Goal: Task Accomplishment & Management: Manage account settings

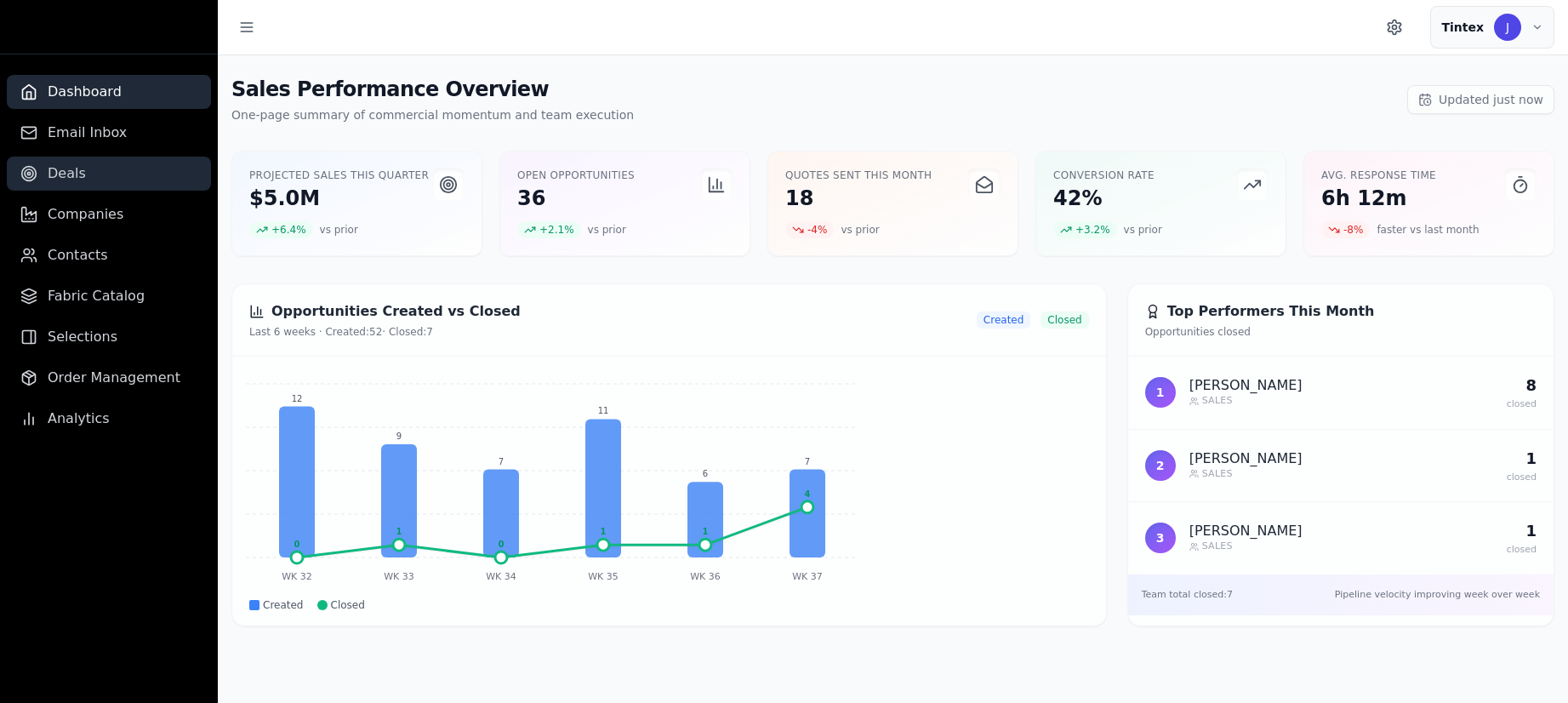
click at [82, 179] on link "Deals" at bounding box center [109, 174] width 204 height 34
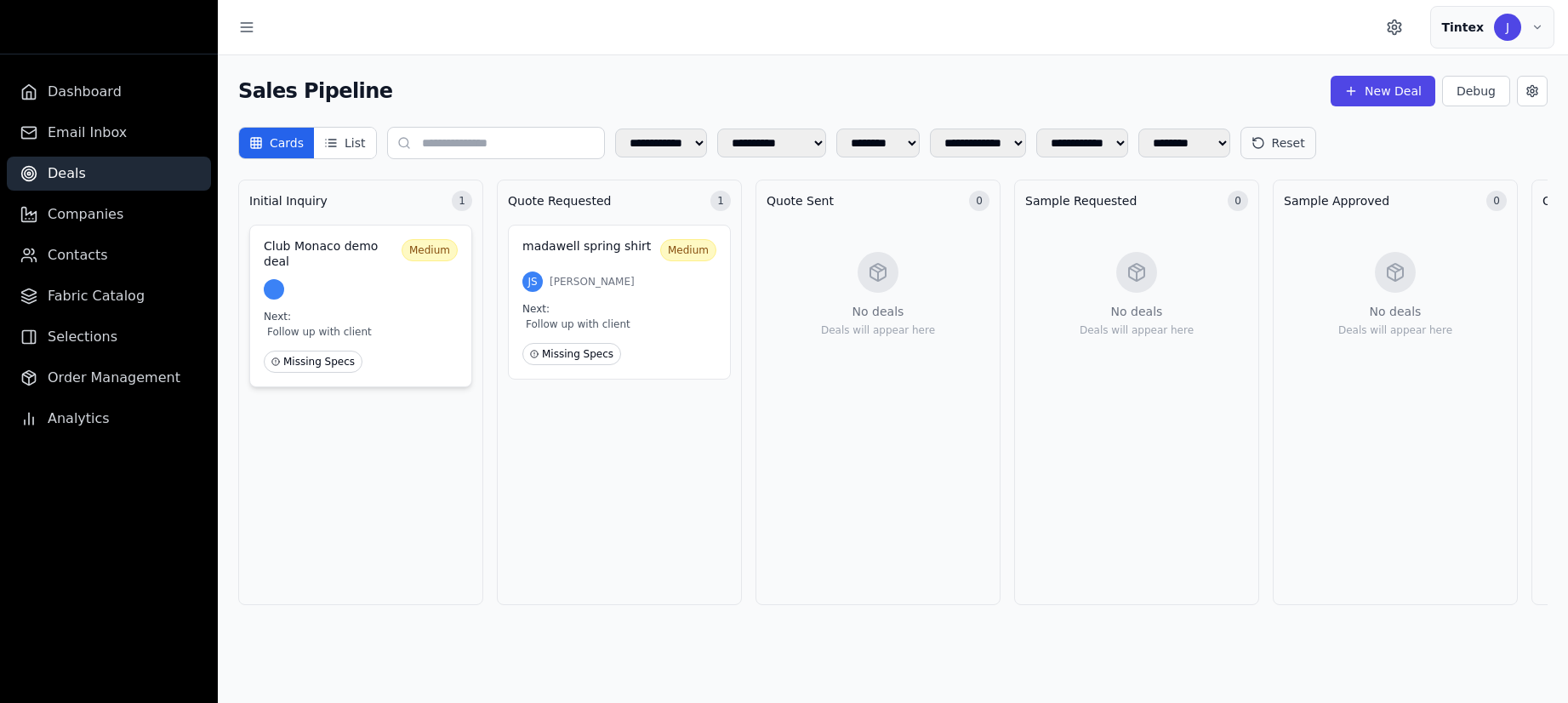
click at [415, 294] on div at bounding box center [360, 288] width 194 height 20
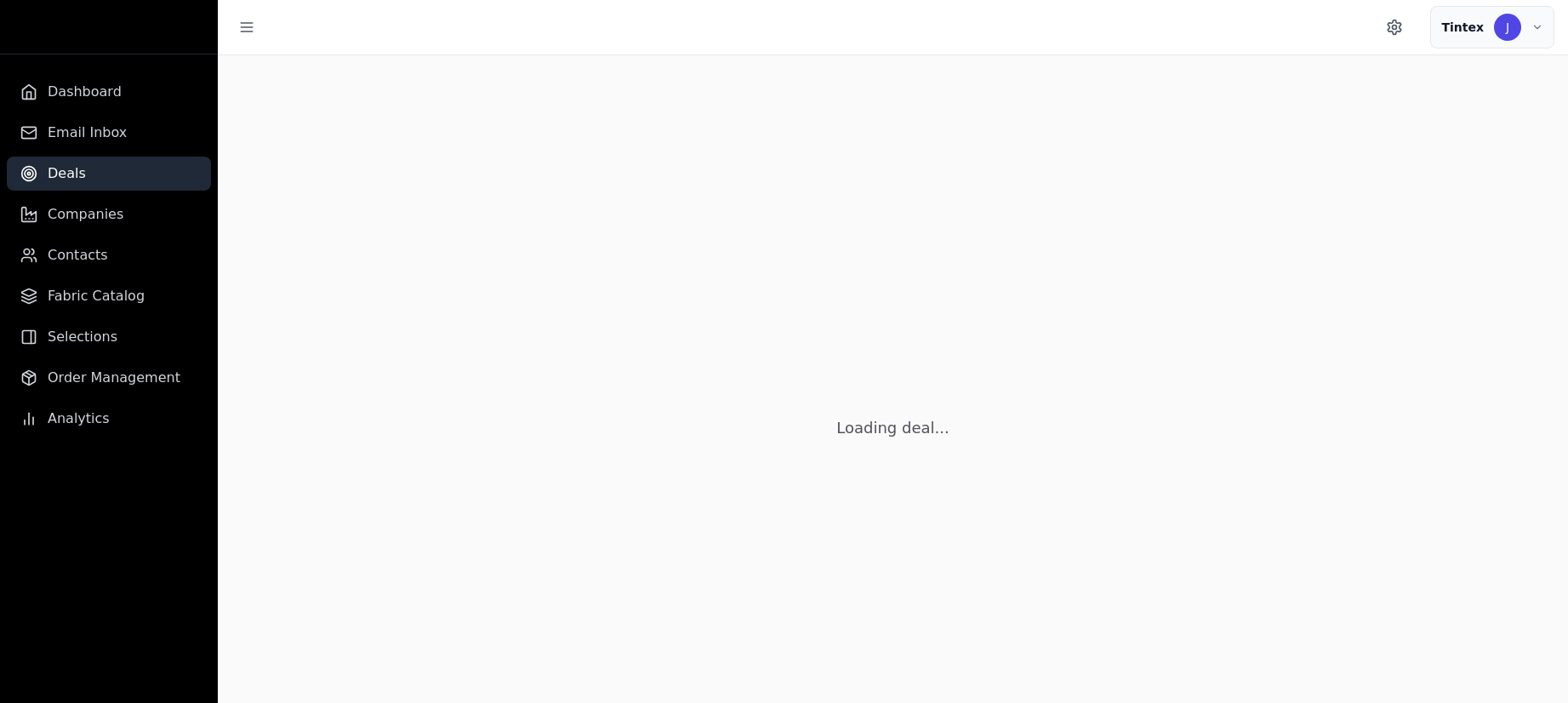
click at [415, 294] on div "Loading deal..." at bounding box center [893, 407] width 1350 height 703
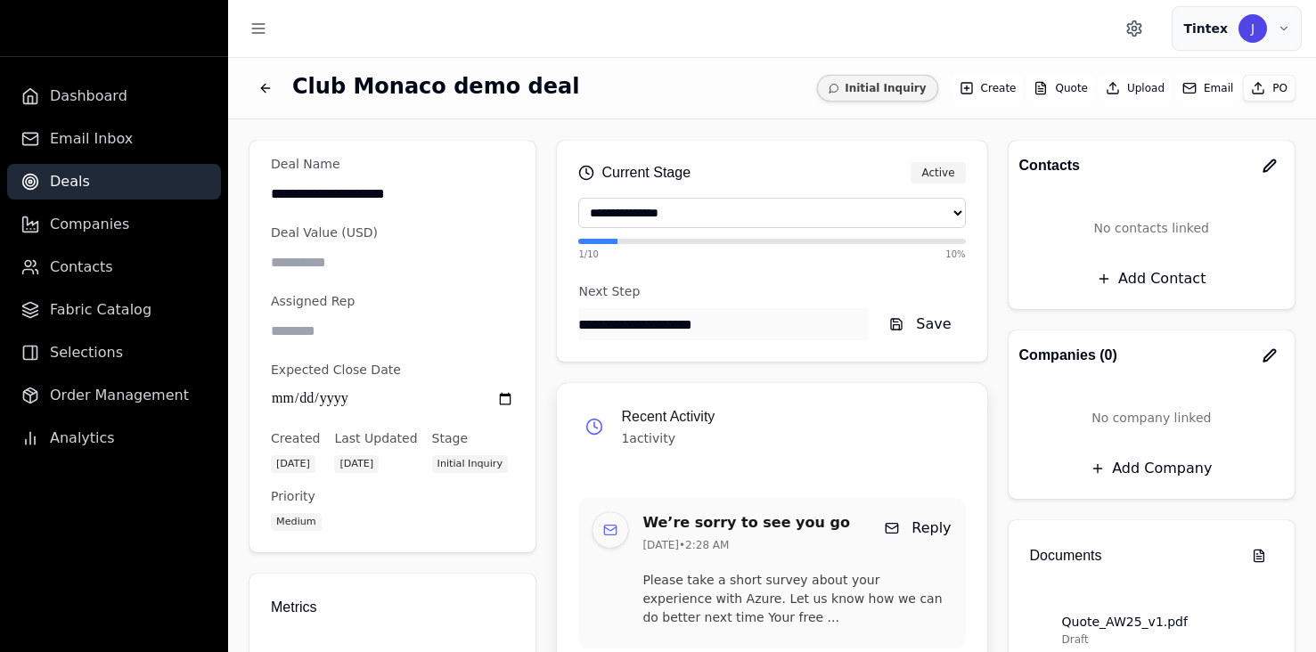
click at [653, 122] on div "**********" at bounding box center [772, 377] width 1088 height 517
click at [1200, 89] on button "Email" at bounding box center [1207, 88] width 65 height 25
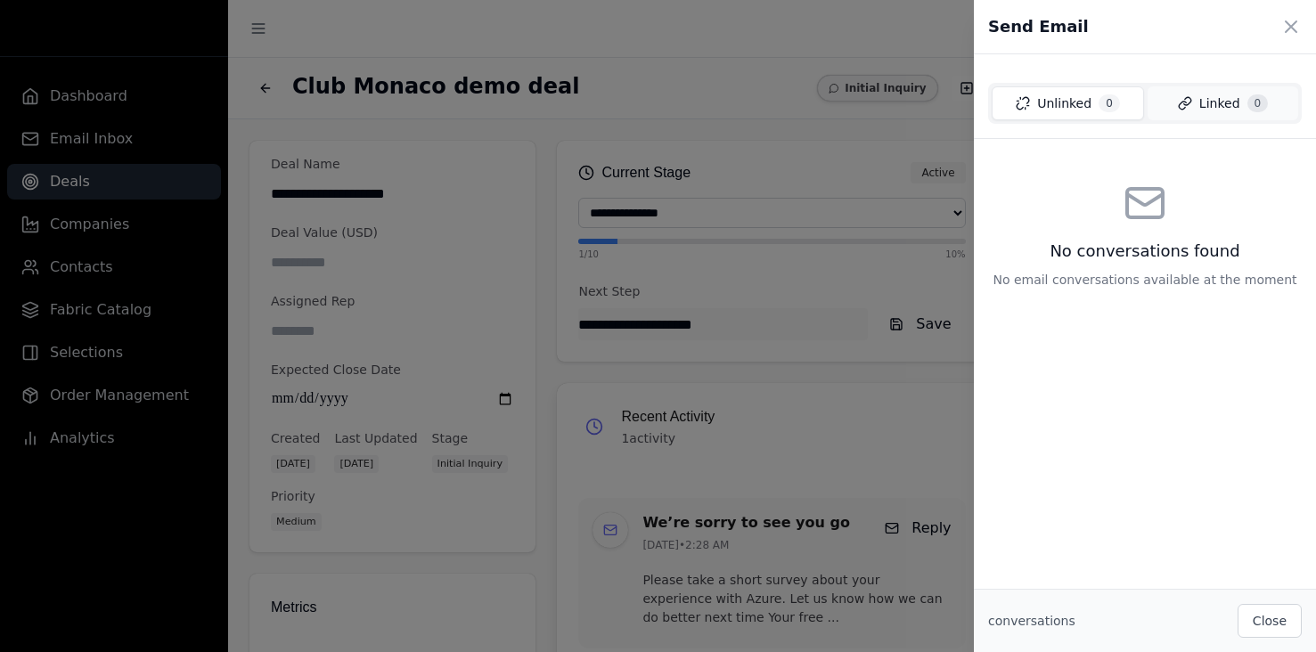
click at [1215, 114] on button "Linked 0" at bounding box center [1223, 103] width 151 height 34
click at [1072, 97] on span "Unlinked" at bounding box center [1063, 103] width 54 height 18
click at [1222, 103] on span "Linked" at bounding box center [1219, 103] width 41 height 18
click at [1099, 106] on span "0" at bounding box center [1108, 103] width 21 height 18
click at [1222, 98] on span "Linked" at bounding box center [1219, 103] width 41 height 18
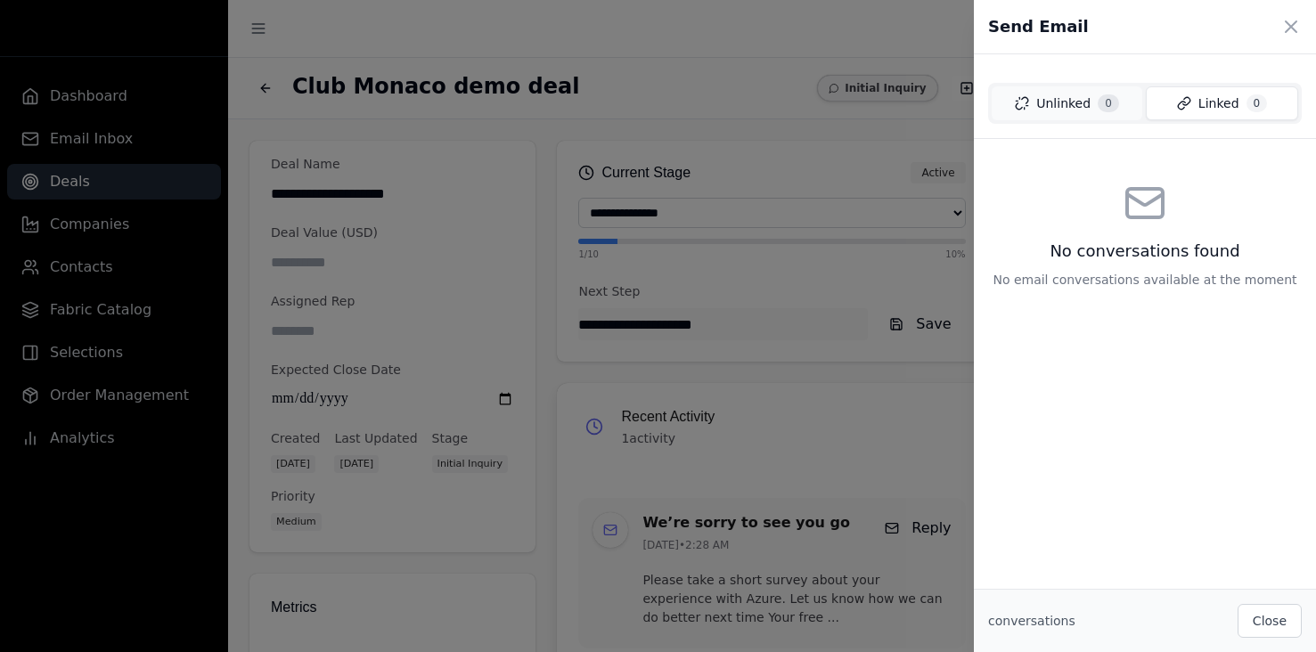
click at [1091, 110] on button "Unlinked 0" at bounding box center [1067, 103] width 151 height 34
click at [1221, 110] on span "Linked" at bounding box center [1219, 103] width 41 height 18
click at [1055, 113] on button "Unlinked 0" at bounding box center [1067, 103] width 151 height 34
click at [1222, 104] on span "Linked" at bounding box center [1219, 103] width 41 height 18
click at [1290, 22] on icon at bounding box center [1290, 26] width 21 height 21
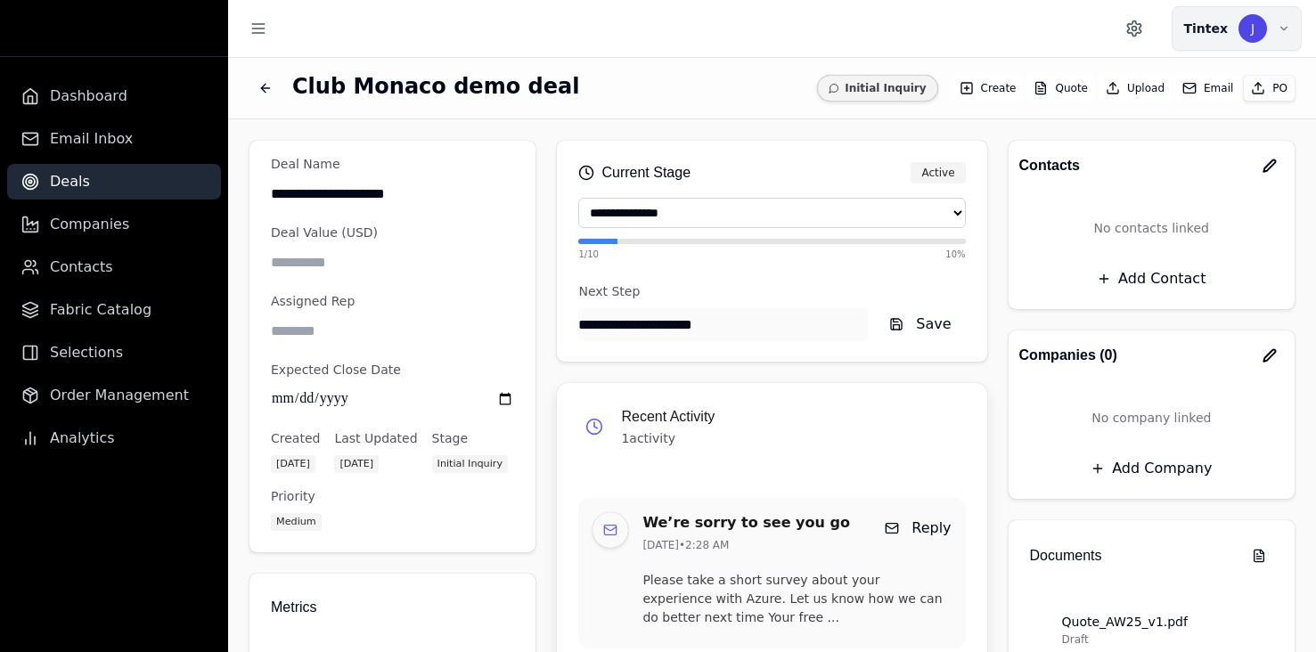
click at [1264, 46] on button "Tintex J" at bounding box center [1237, 28] width 130 height 45
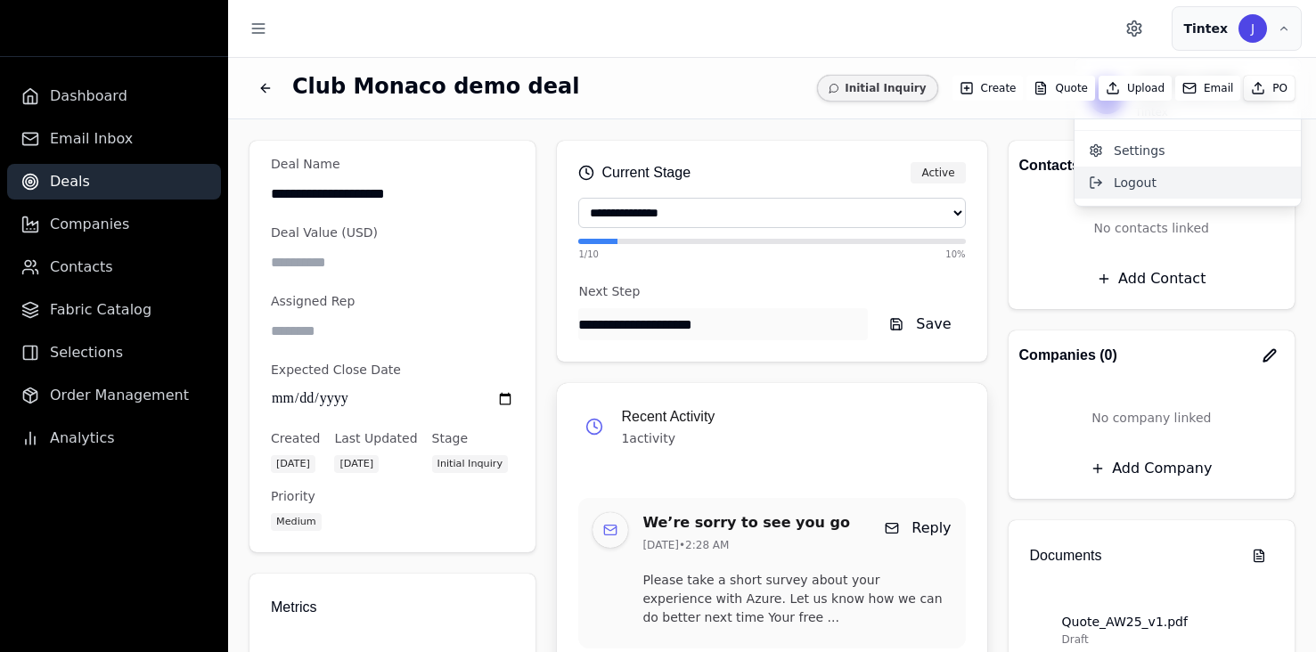
click at [1125, 184] on button "Logout" at bounding box center [1188, 183] width 226 height 32
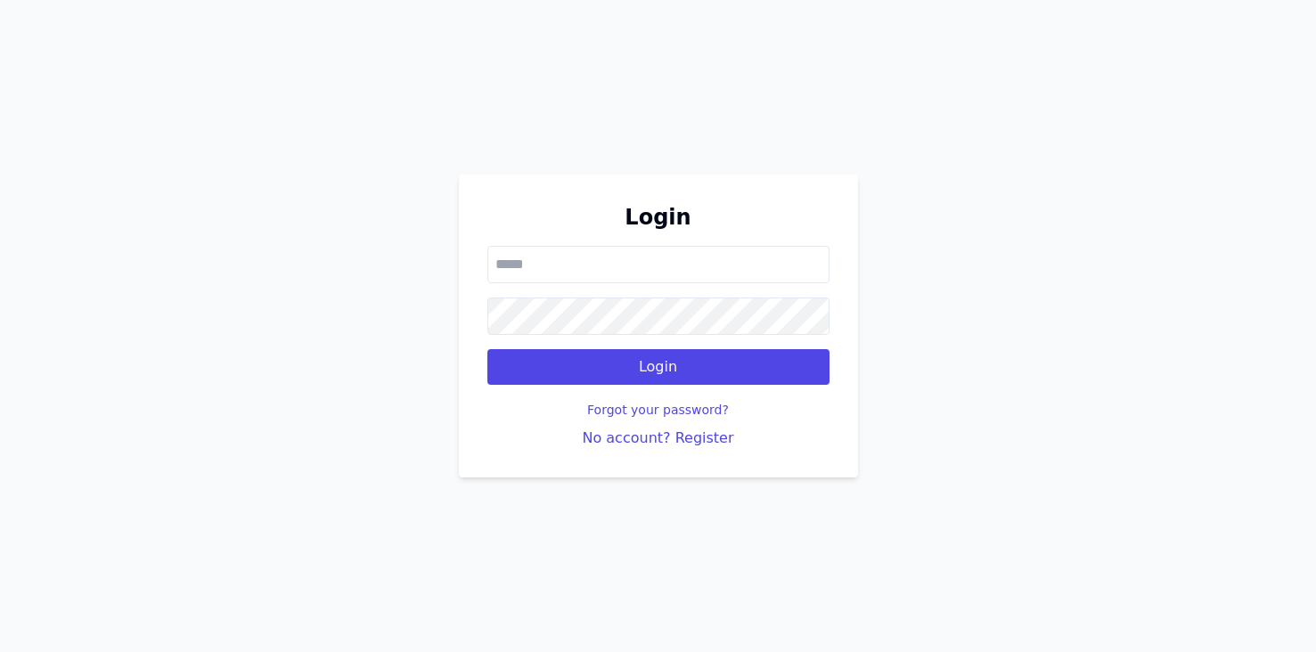
click at [609, 285] on form "Login" at bounding box center [658, 315] width 342 height 139
click at [601, 277] on input "email" at bounding box center [658, 264] width 342 height 37
type input "**********"
click at [487, 349] on button "Login" at bounding box center [658, 367] width 342 height 36
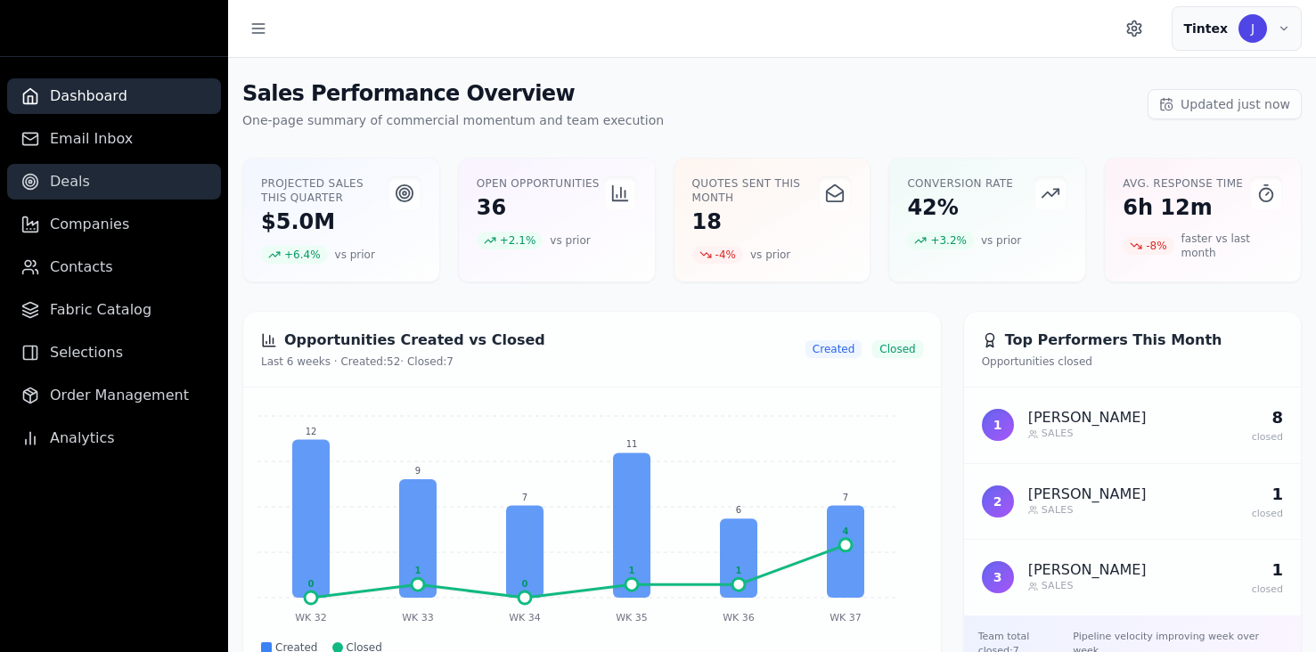
click at [80, 188] on span "Deals" at bounding box center [70, 181] width 40 height 21
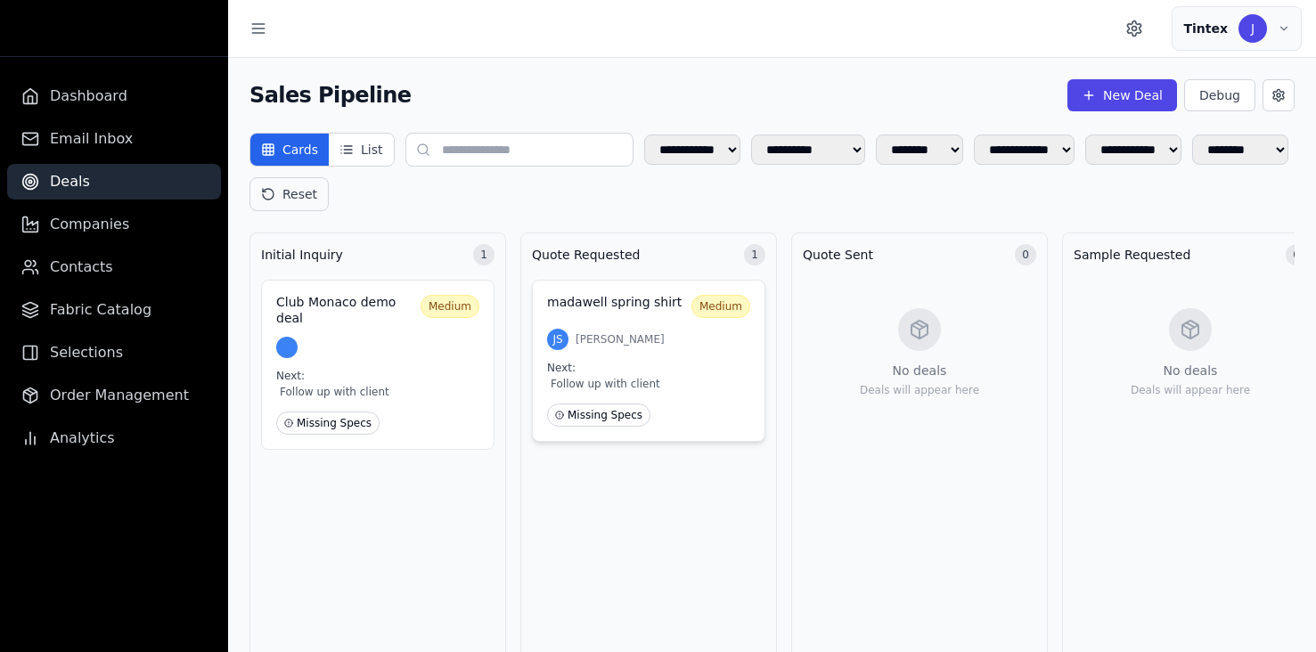
click at [613, 327] on div "madawell spring shirt Medium JS [PERSON_NAME] Next: Follow up with client Missi…" at bounding box center [648, 361] width 233 height 162
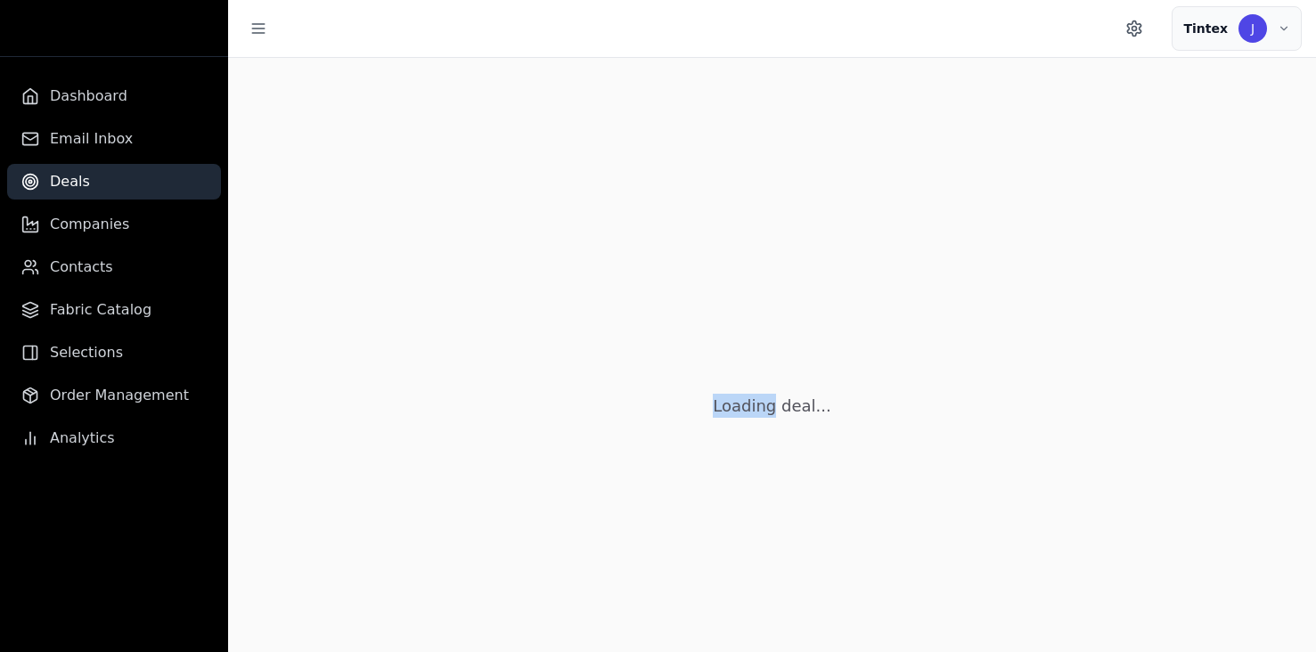
click at [613, 327] on div "Loading deal..." at bounding box center [772, 384] width 1088 height 652
select select "**********"
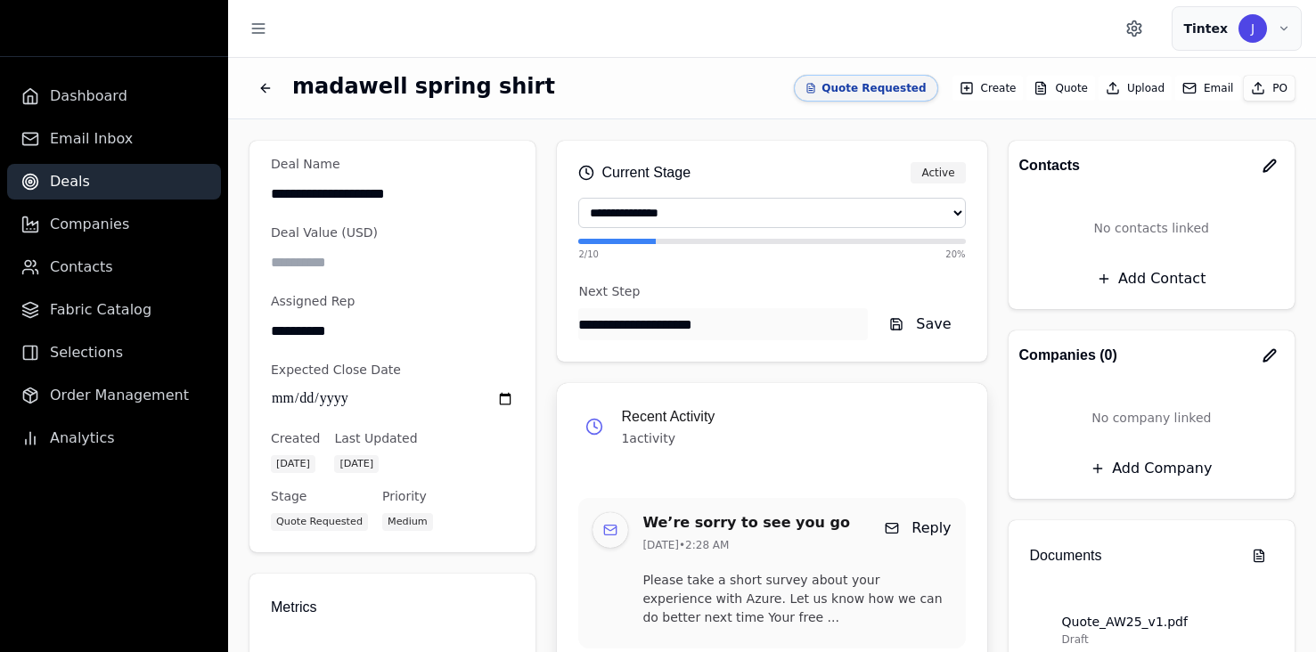
click at [1189, 85] on button "Email" at bounding box center [1207, 88] width 65 height 25
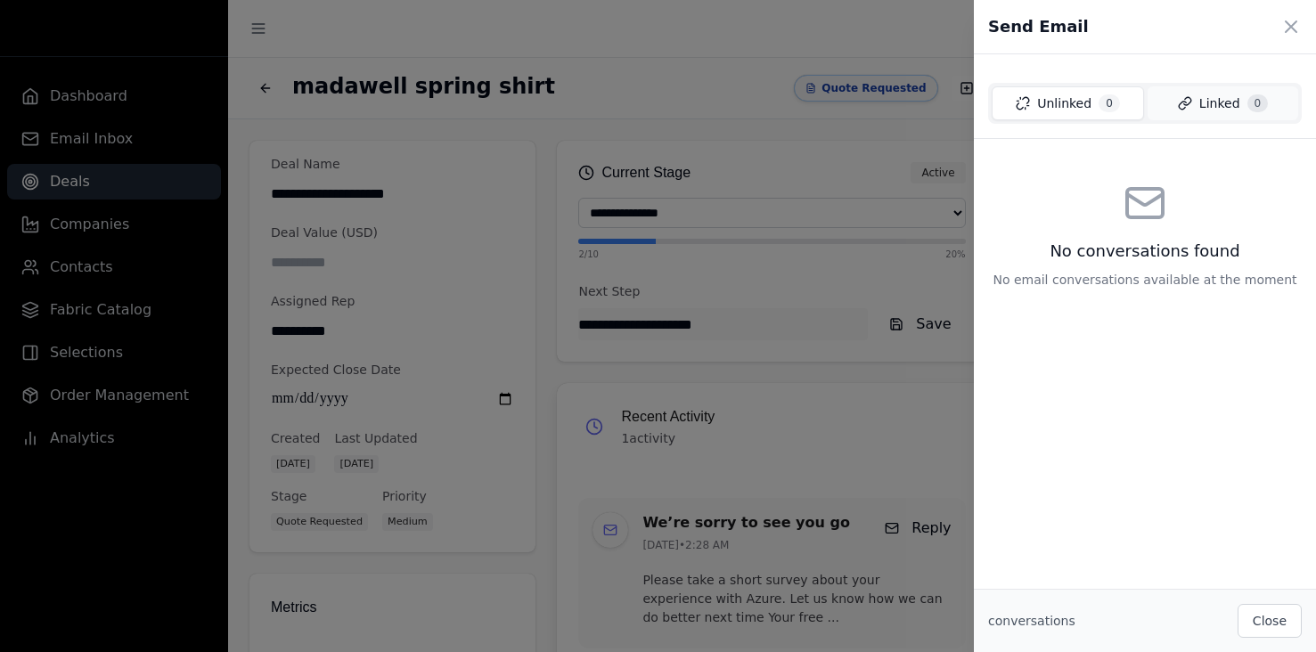
click at [1215, 107] on span "Linked" at bounding box center [1219, 103] width 41 height 18
click at [1077, 110] on span "Unlinked" at bounding box center [1063, 103] width 54 height 18
click at [1293, 21] on icon at bounding box center [1290, 26] width 21 height 21
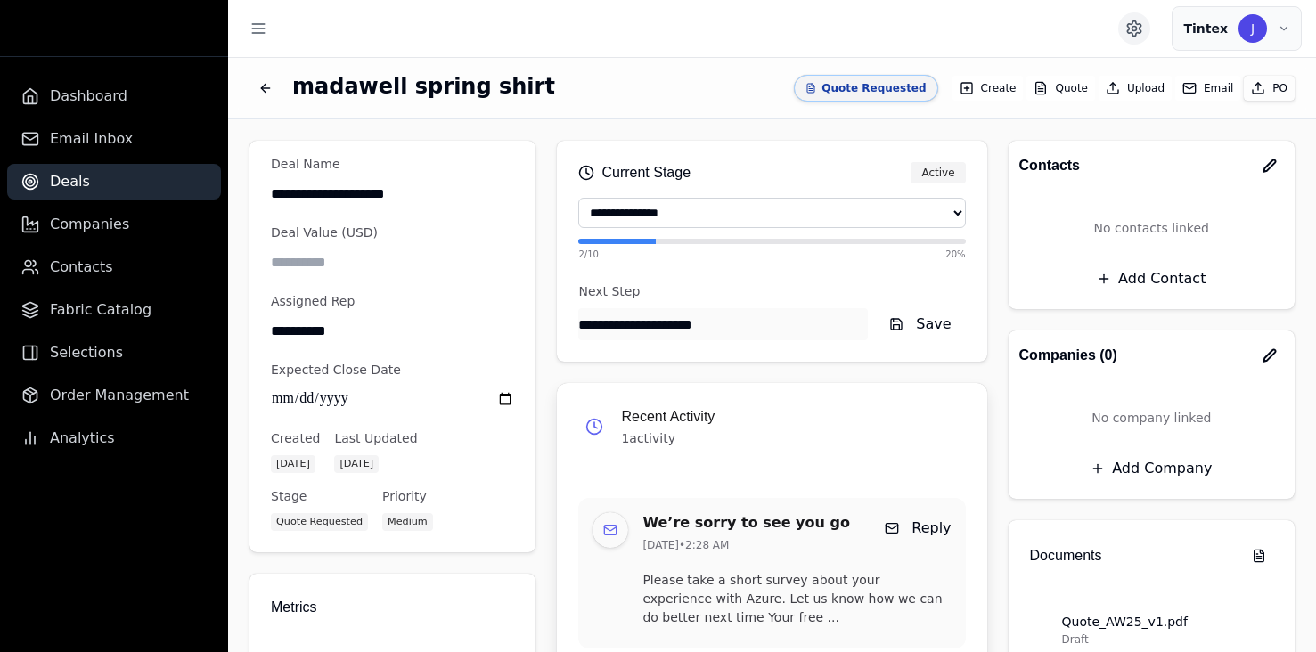
click at [1137, 33] on icon "Settings" at bounding box center [1134, 28] width 13 height 15
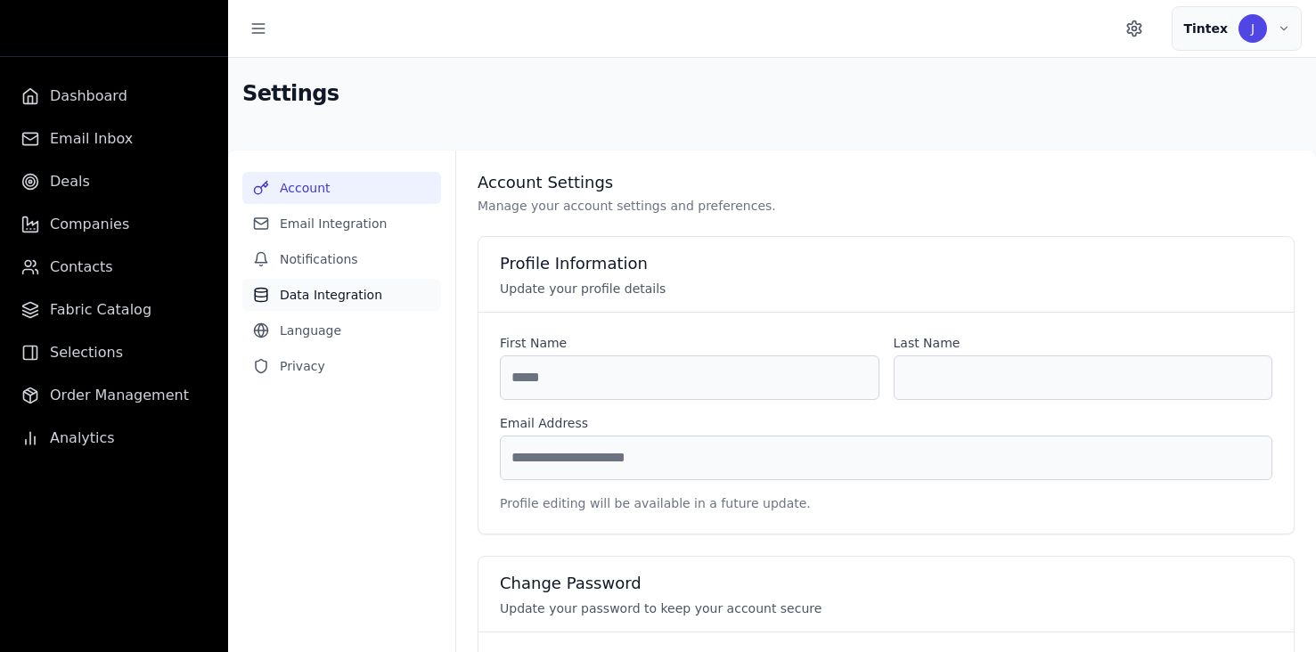
click at [330, 295] on button "Data Integration" at bounding box center [341, 295] width 199 height 32
click at [339, 231] on button "Email Integration" at bounding box center [341, 224] width 199 height 32
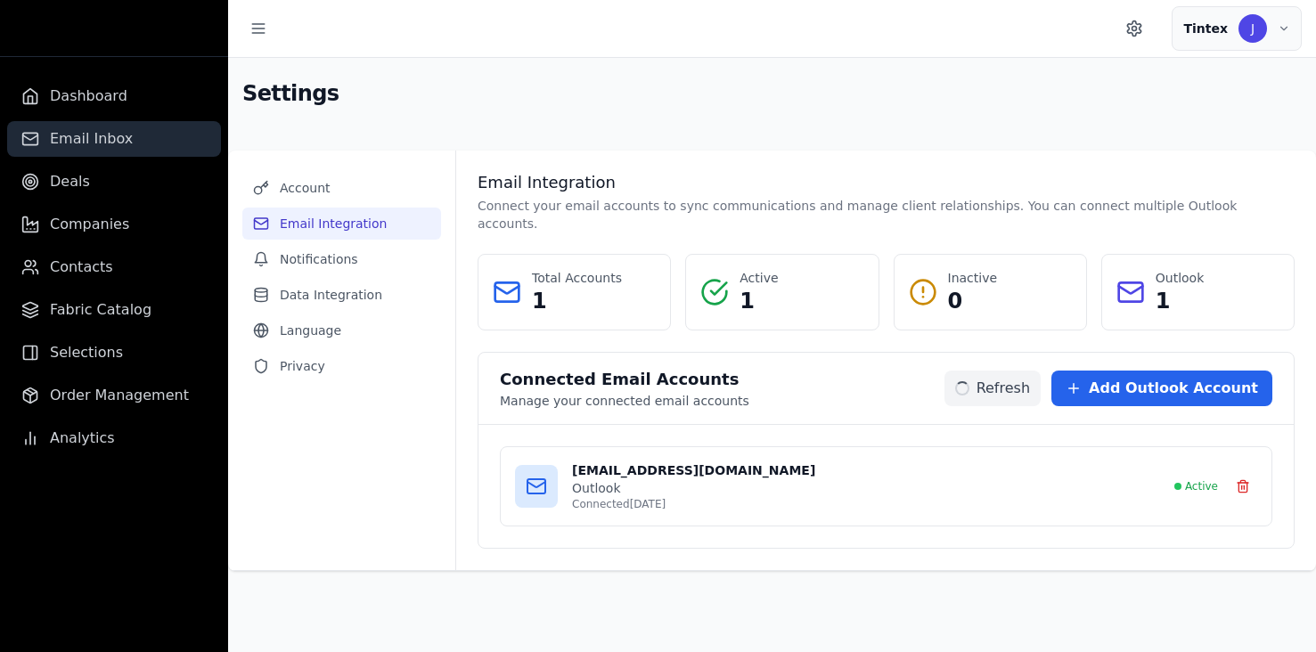
click at [95, 146] on span "Email Inbox" at bounding box center [91, 138] width 83 height 21
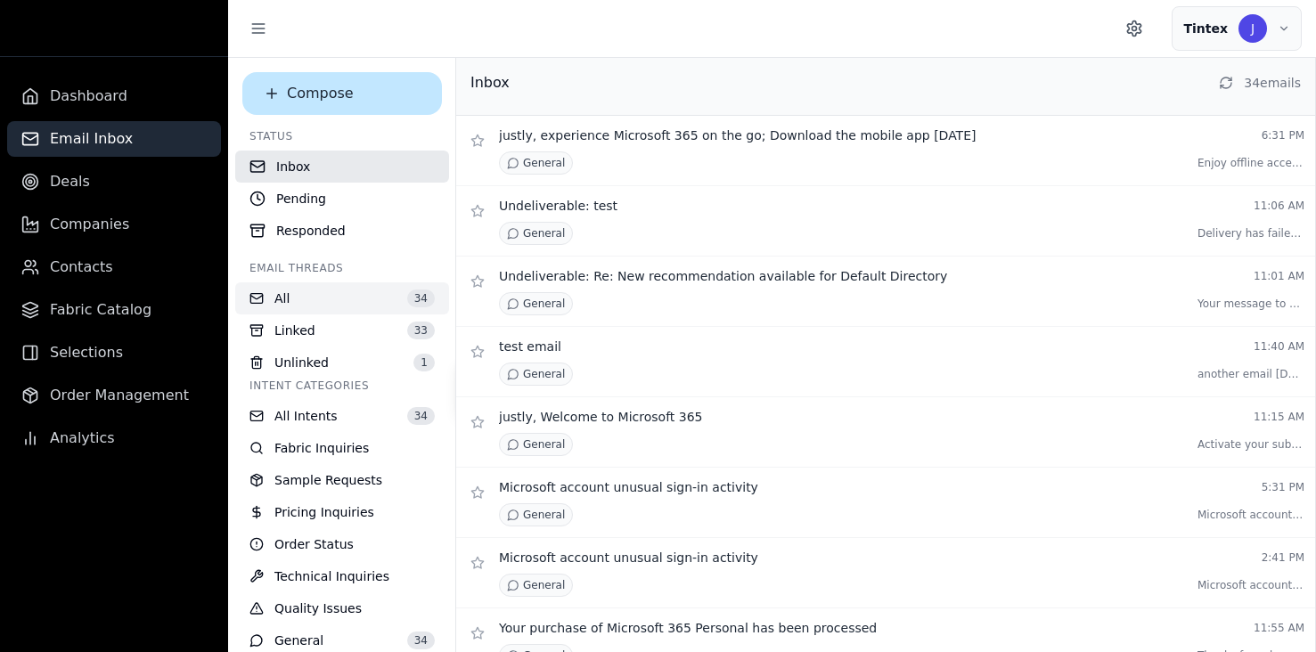
click at [324, 297] on button "All 34" at bounding box center [342, 298] width 214 height 32
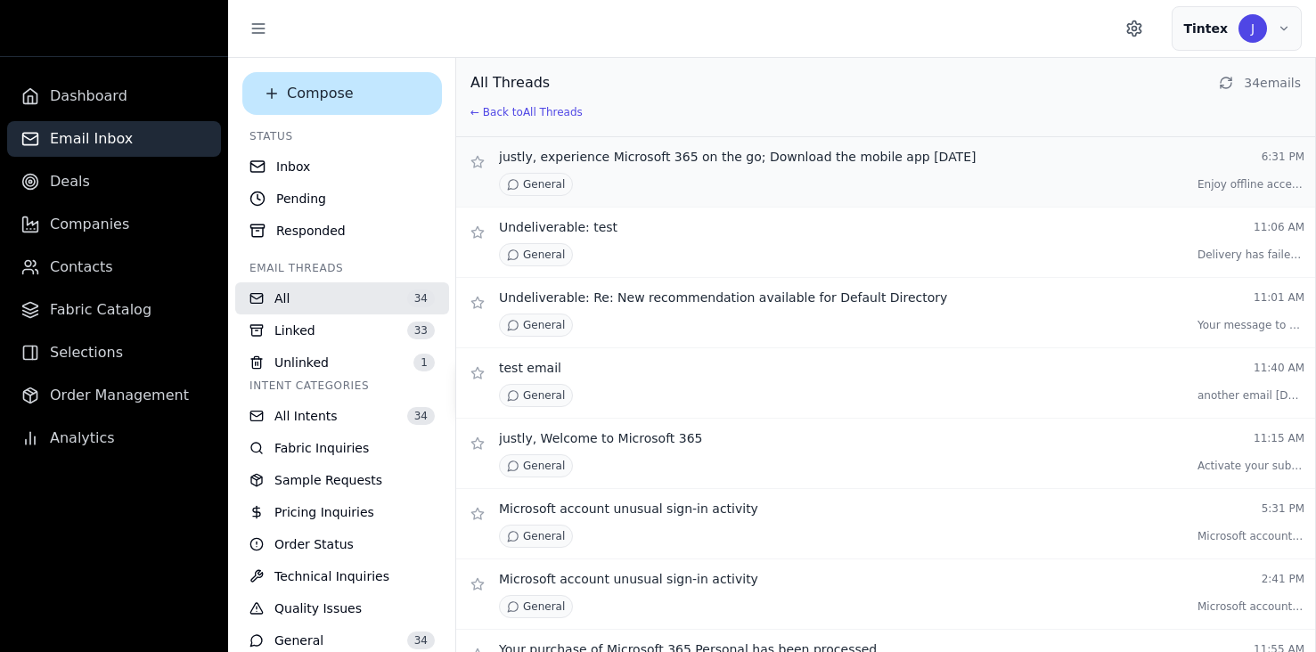
click at [669, 183] on div "General Enjoy offline access with [PERSON_NAME] ..." at bounding box center [901, 184] width 805 height 23
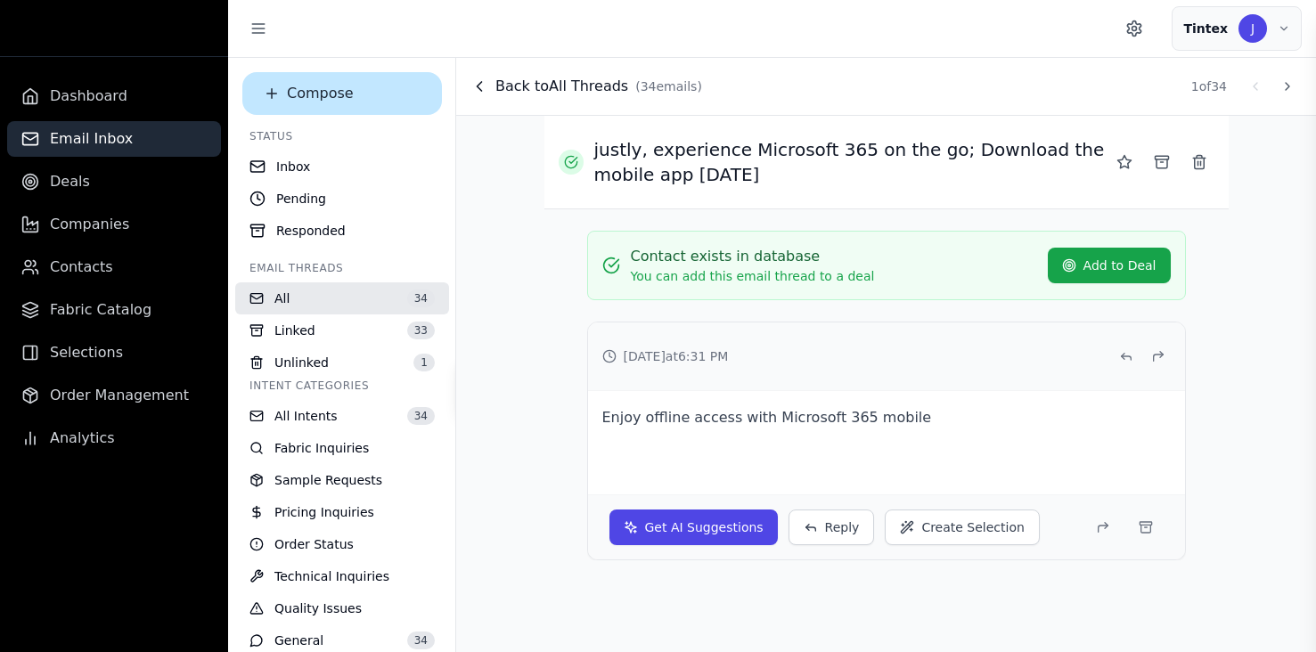
click at [476, 80] on icon at bounding box center [479, 87] width 18 height 18
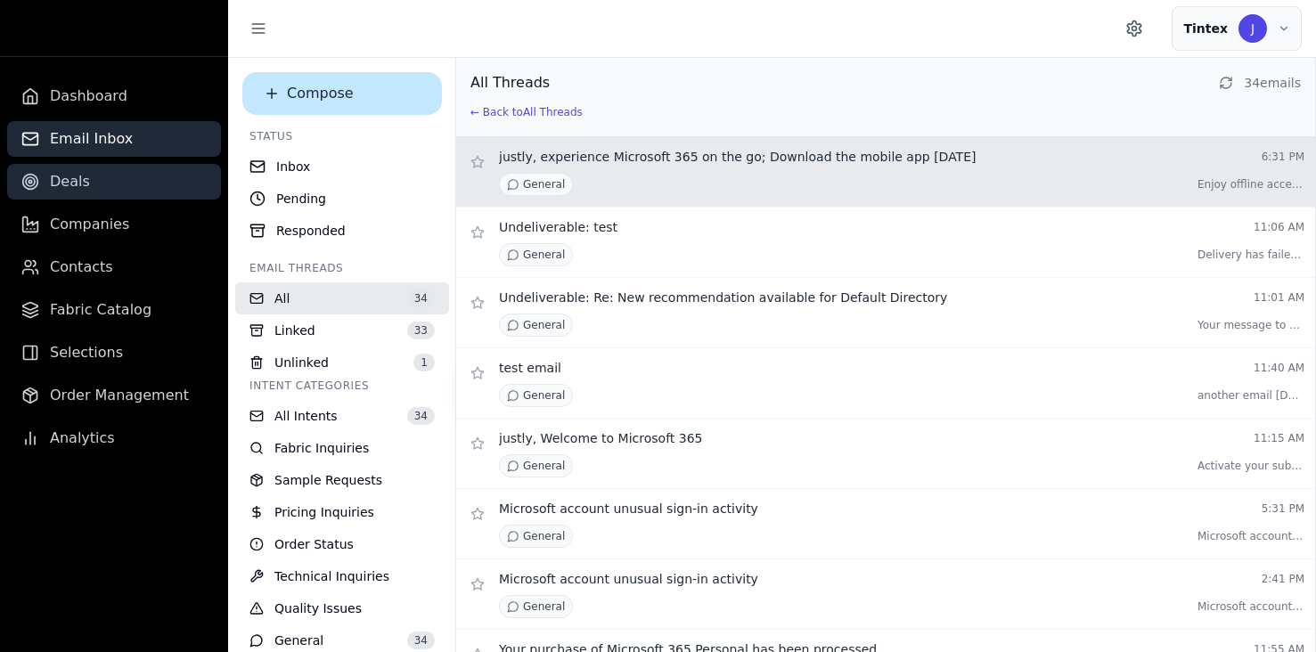
click at [93, 177] on link "Deals" at bounding box center [114, 182] width 214 height 36
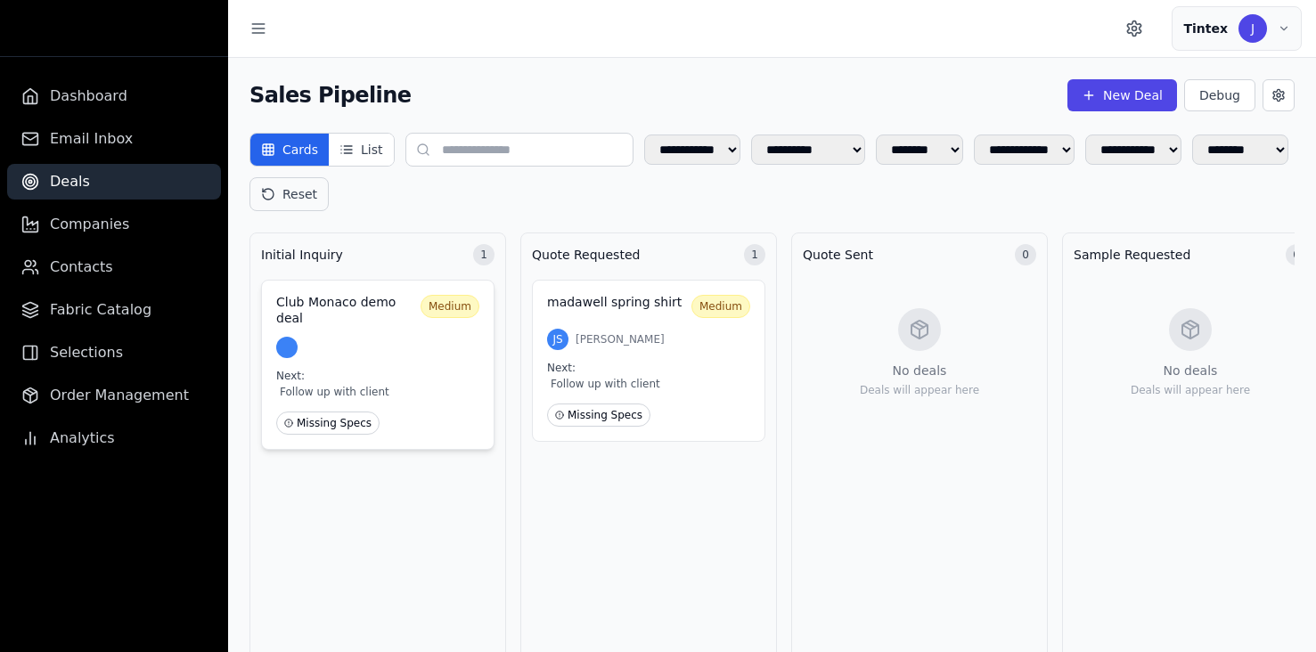
click at [418, 319] on div "Club Monaco demo deal Medium" at bounding box center [377, 310] width 203 height 31
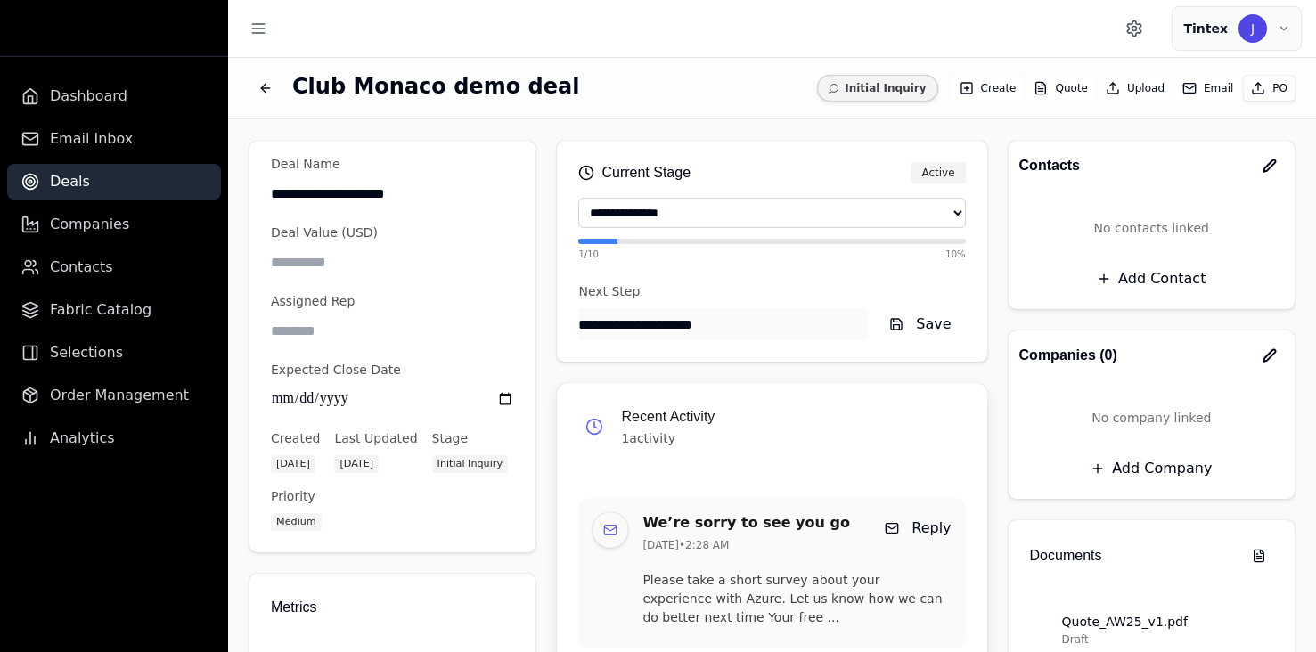
click at [1185, 81] on icon "button" at bounding box center [1189, 88] width 14 height 14
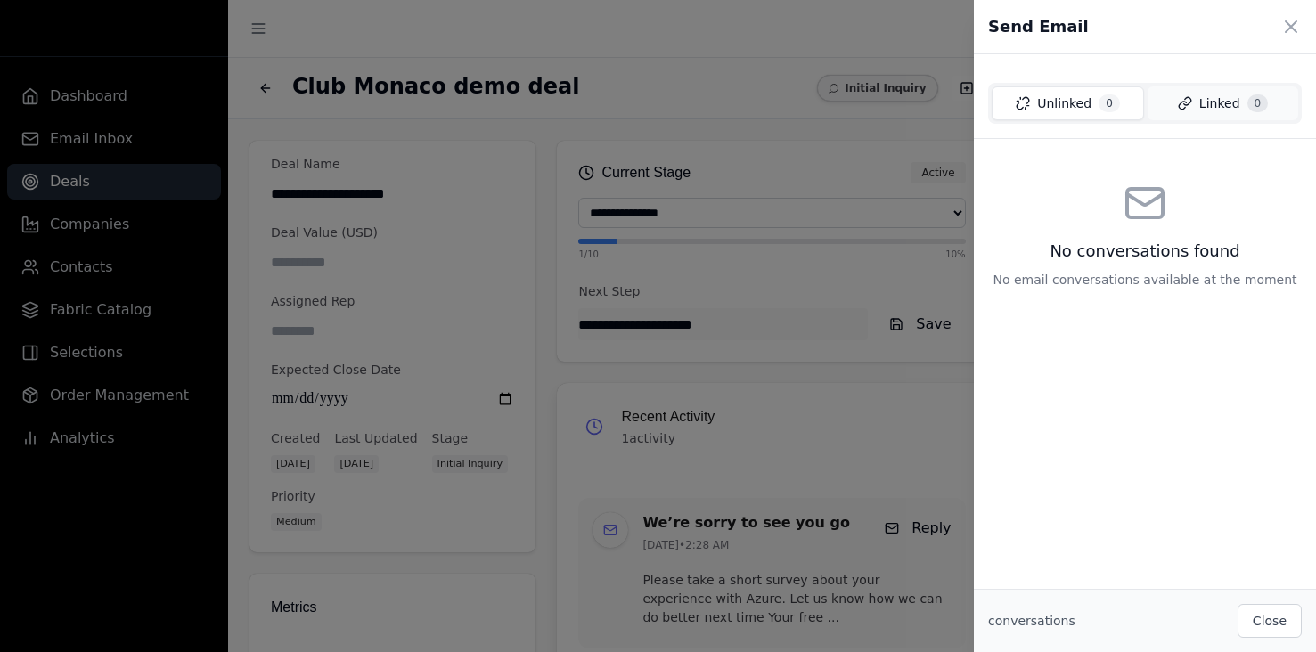
click at [1202, 99] on span "Linked" at bounding box center [1219, 103] width 41 height 18
click at [1076, 106] on span "Unlinked" at bounding box center [1063, 103] width 54 height 18
click at [1292, 30] on icon at bounding box center [1290, 26] width 21 height 21
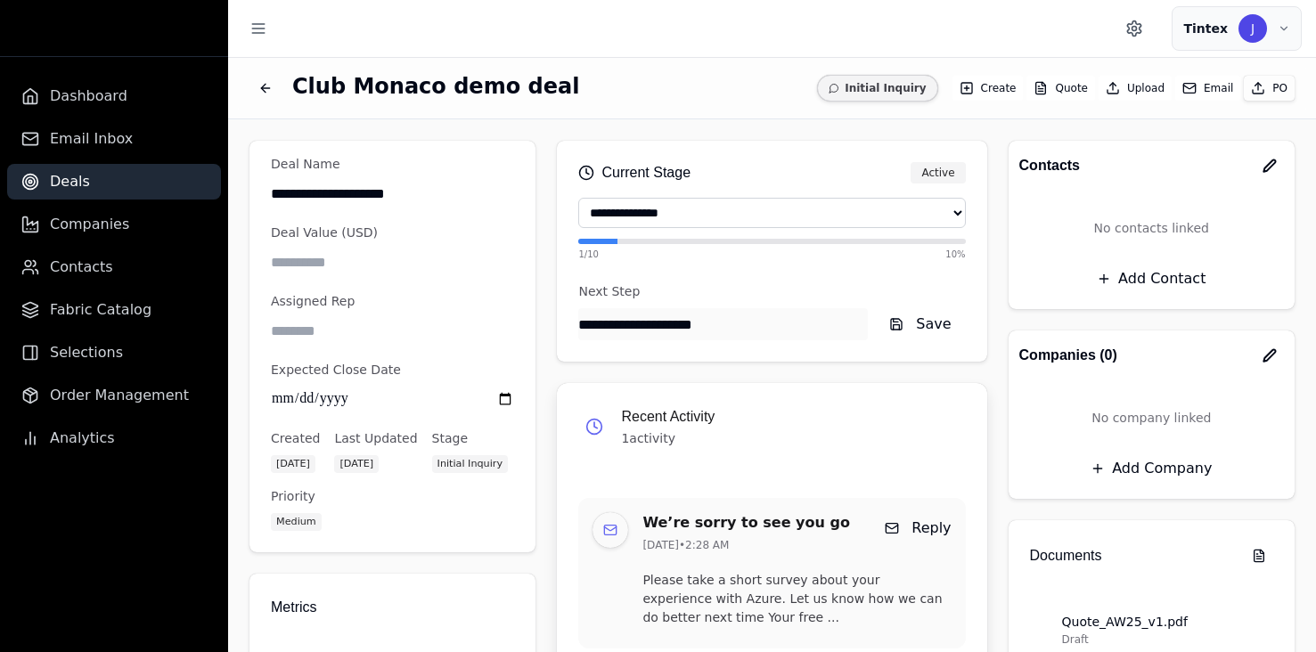
click at [1190, 89] on button "Email" at bounding box center [1207, 88] width 65 height 25
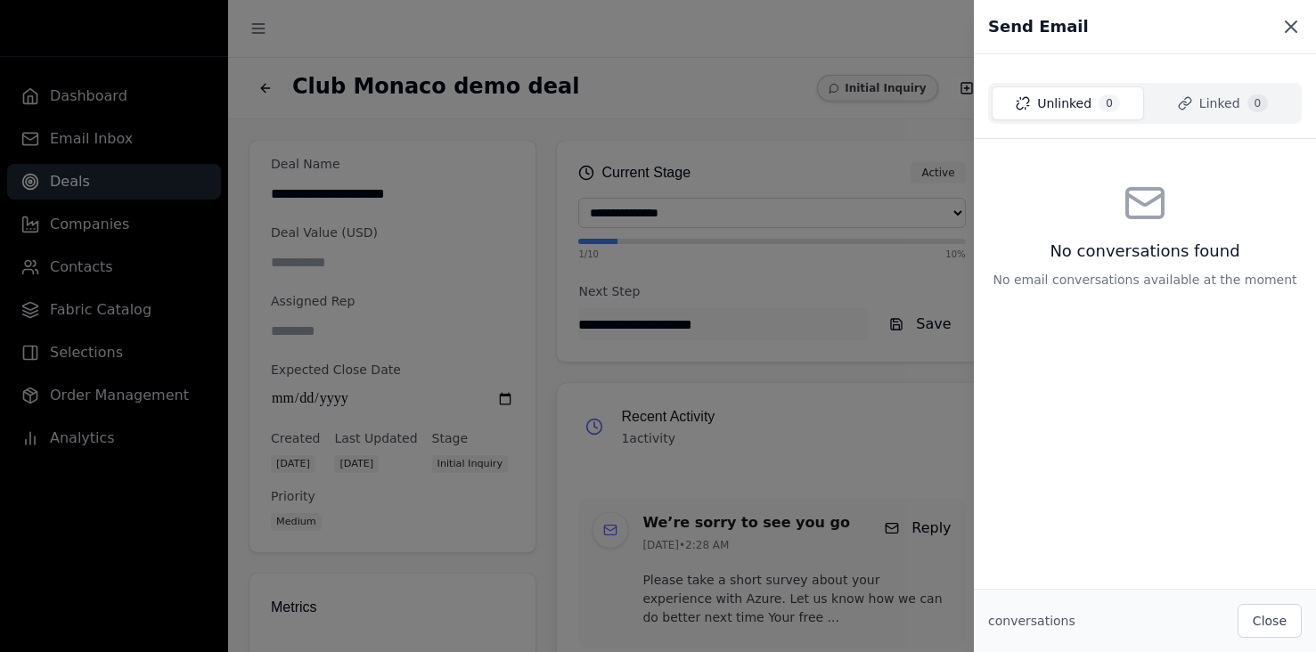
click at [1284, 33] on icon at bounding box center [1290, 26] width 21 height 21
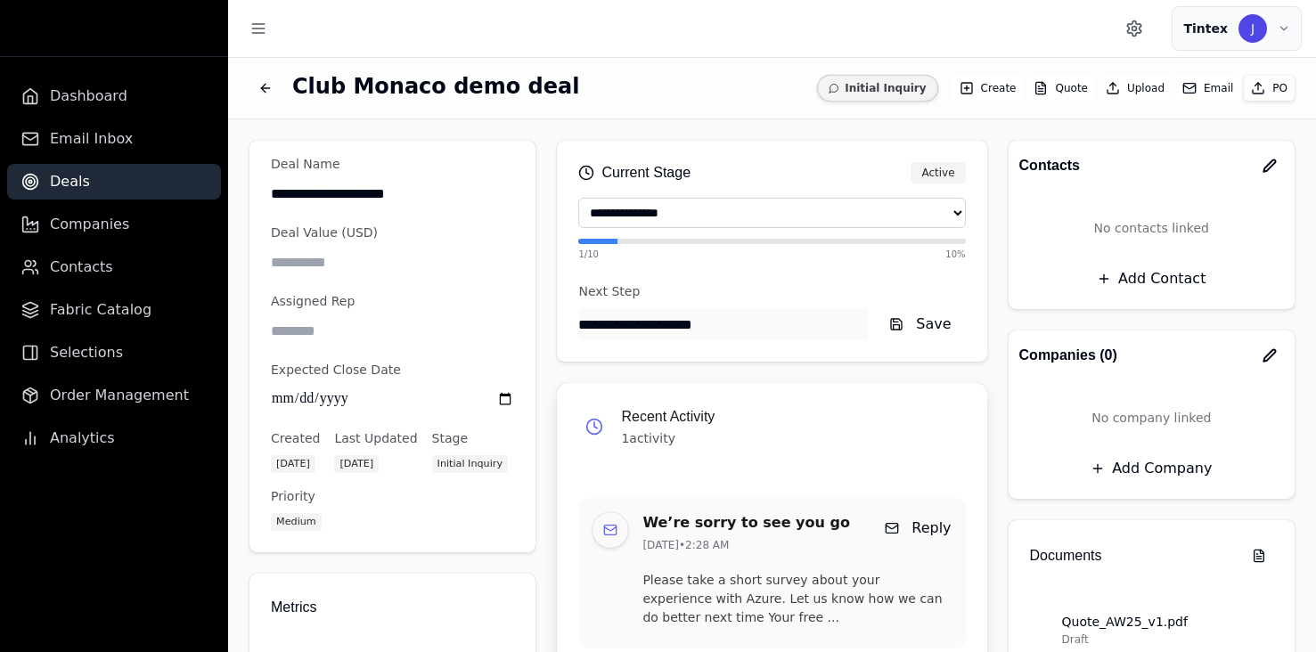
click at [1187, 83] on button "Email" at bounding box center [1207, 88] width 65 height 25
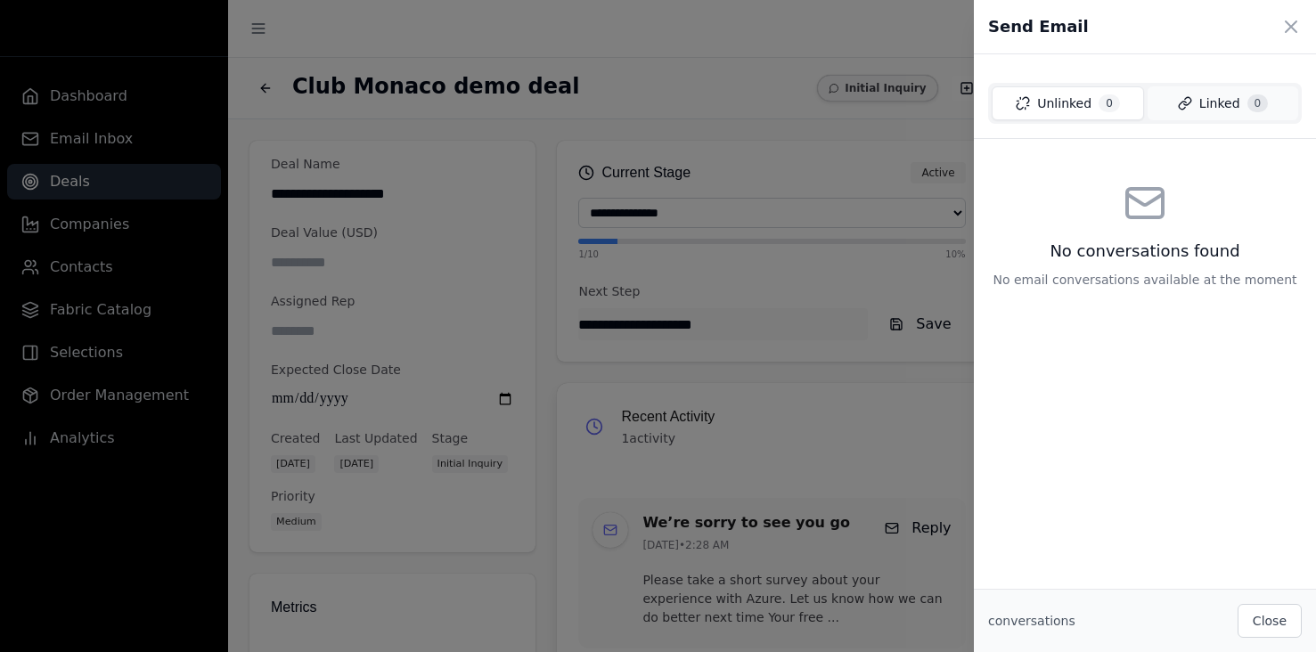
click at [1203, 106] on span "Linked" at bounding box center [1219, 103] width 41 height 18
click at [1084, 110] on span "Unlinked" at bounding box center [1063, 103] width 54 height 18
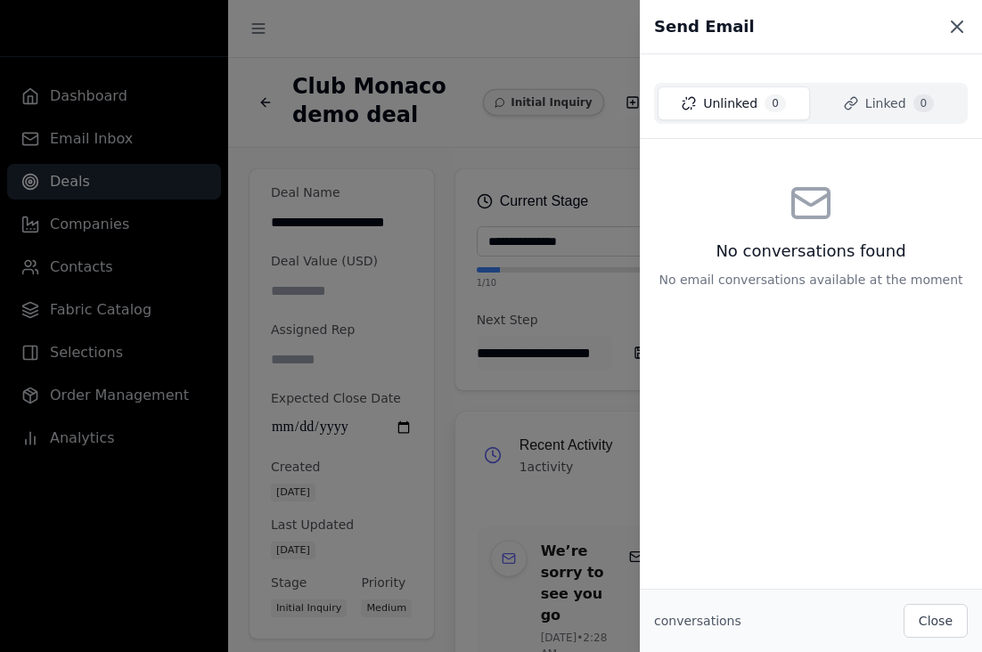
click at [953, 20] on icon at bounding box center [956, 26] width 21 height 21
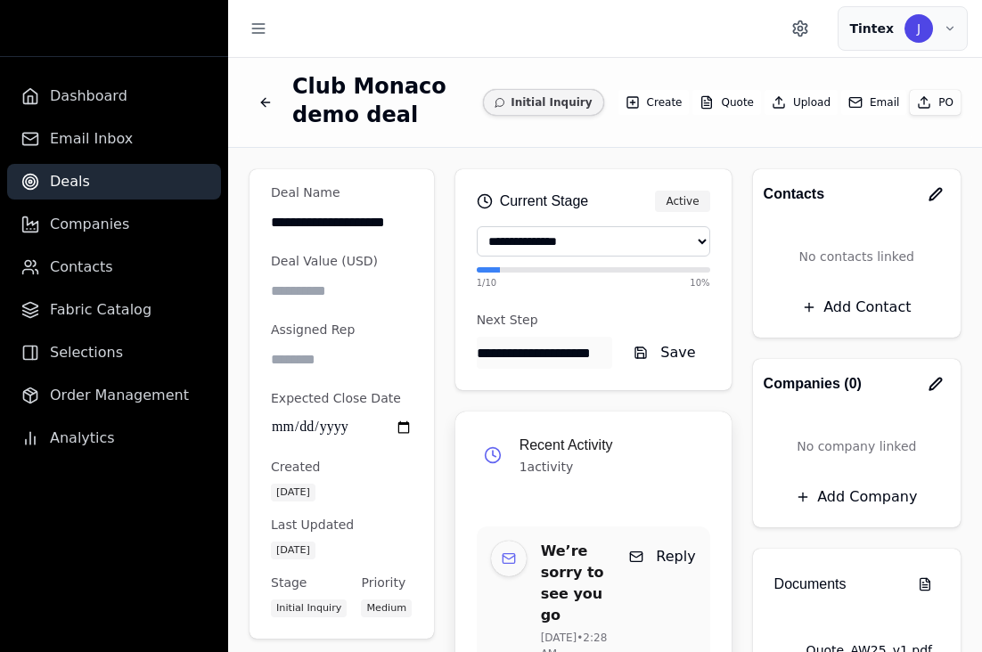
click at [880, 99] on button "Email" at bounding box center [873, 102] width 65 height 25
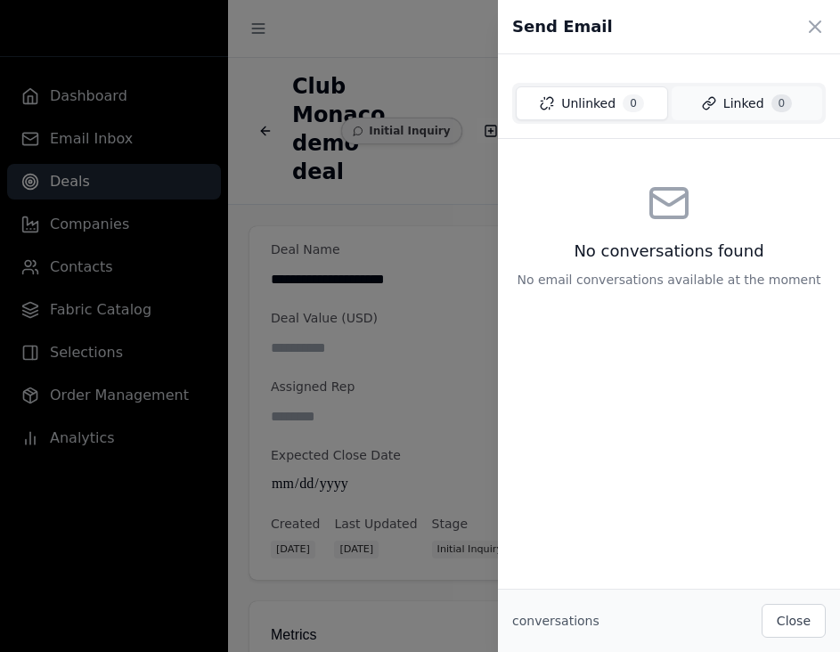
click at [727, 93] on button "Linked 0" at bounding box center [747, 103] width 151 height 34
click at [606, 104] on span "Unlinked" at bounding box center [587, 103] width 54 height 18
